Goal: Task Accomplishment & Management: Manage account settings

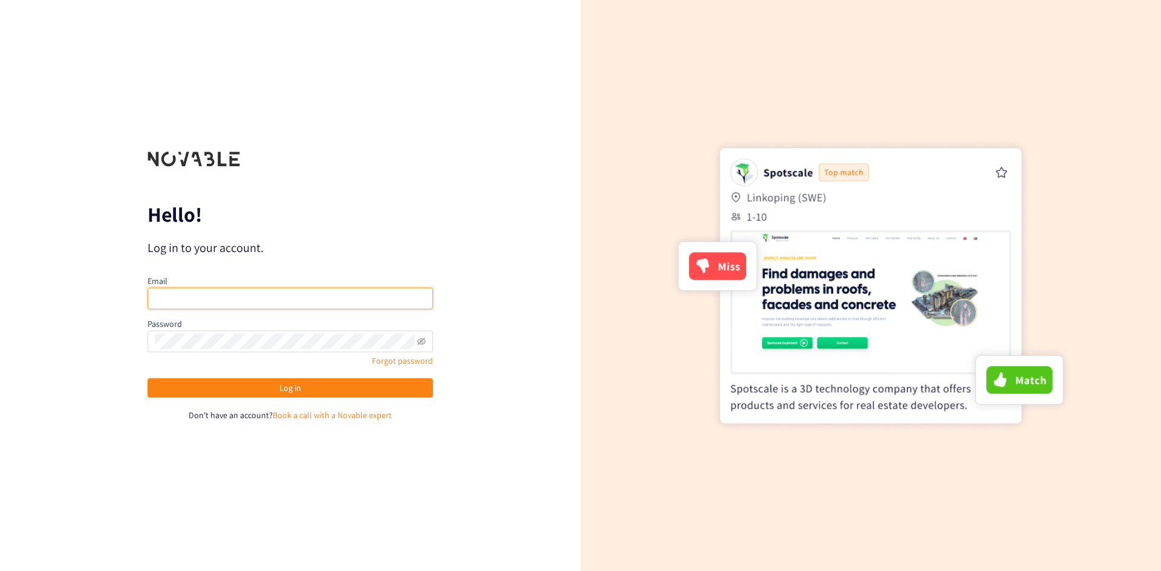
click at [247, 291] on input "email" at bounding box center [290, 299] width 285 height 22
type input "[EMAIL_ADDRESS][DOMAIN_NAME]"
click at [148, 378] on button "Log in" at bounding box center [290, 387] width 285 height 19
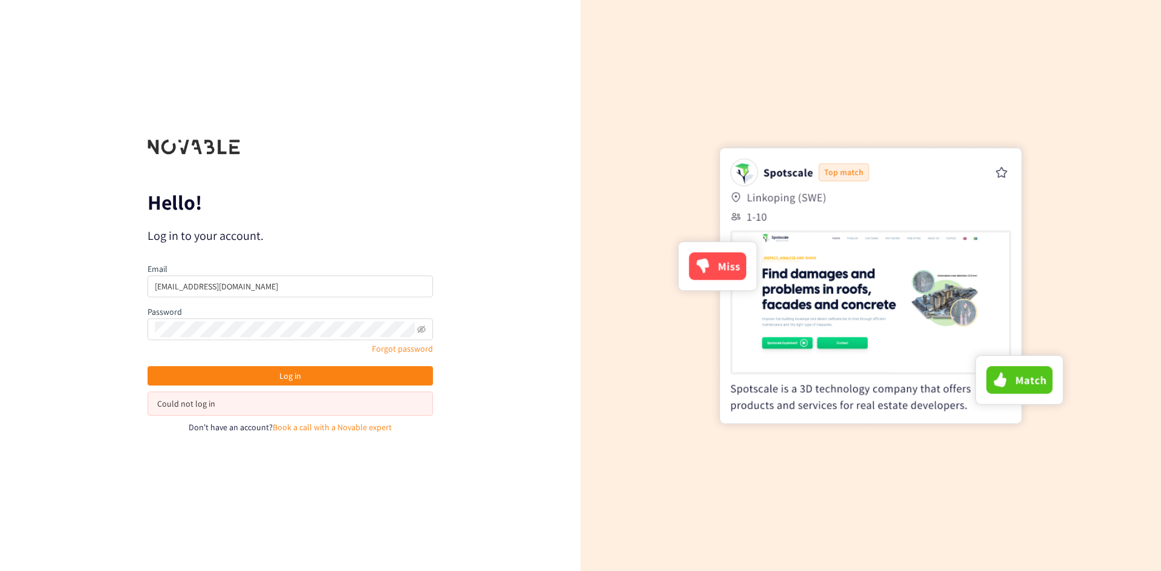
click at [469, 169] on div "Hello! Log in to your account. Email joaovictor0815@gmail.com Password Forgot p…" at bounding box center [290, 285] width 580 height 571
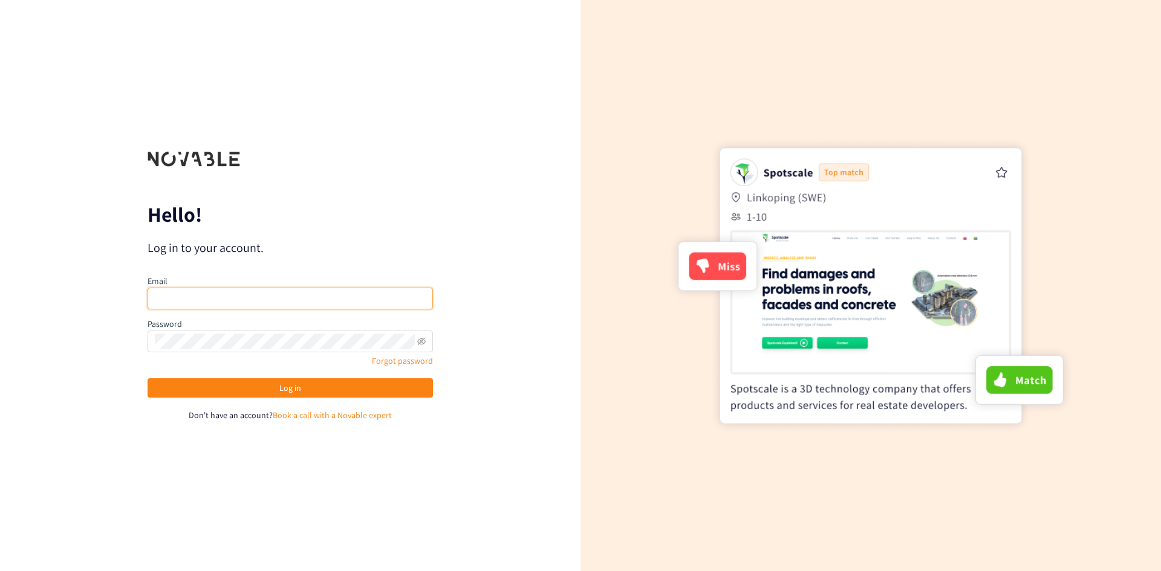
click at [266, 293] on input "email" at bounding box center [290, 299] width 285 height 22
type input "[EMAIL_ADDRESS][DOMAIN_NAME]"
click at [148, 378] on button "Log in" at bounding box center [290, 387] width 285 height 19
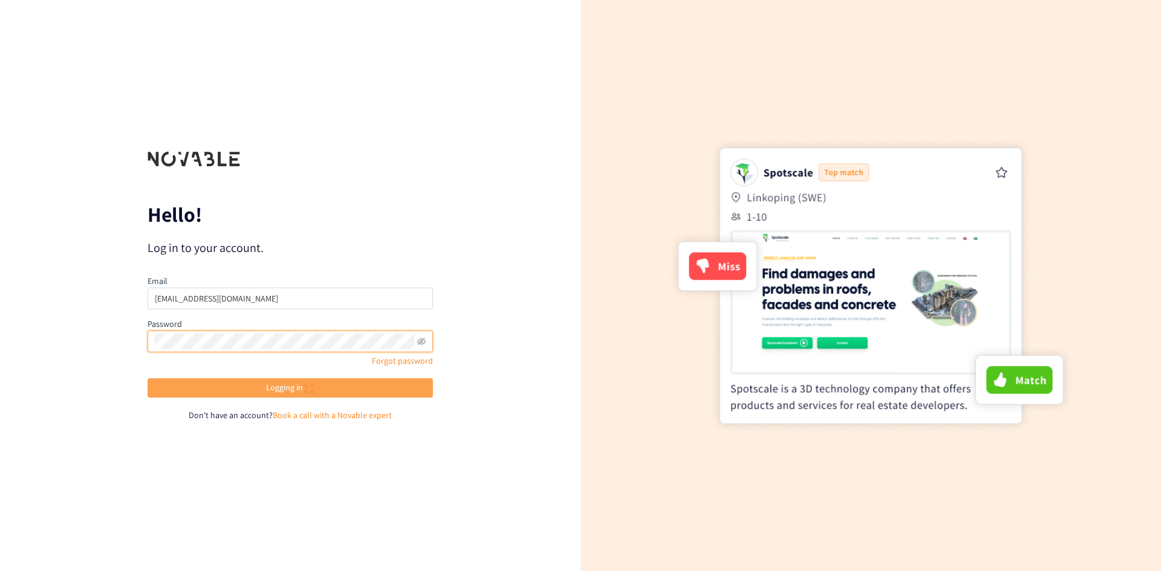
click at [294, 389] on span "Logging in" at bounding box center [290, 388] width 49 height 14
click at [286, 390] on span "Logging in" at bounding box center [290, 388] width 49 height 14
click at [299, 388] on span "Logging in" at bounding box center [290, 388] width 49 height 14
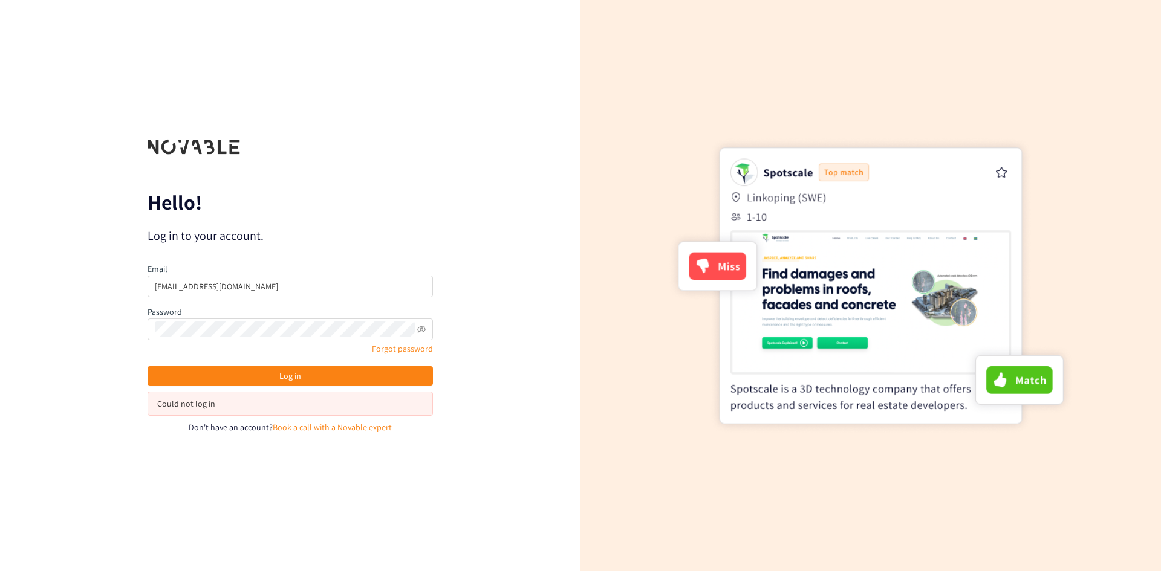
click at [193, 412] on div "Could not log in" at bounding box center [290, 404] width 285 height 24
click at [194, 404] on div "Could not log in" at bounding box center [290, 403] width 266 height 13
